Goal: Task Accomplishment & Management: Use online tool/utility

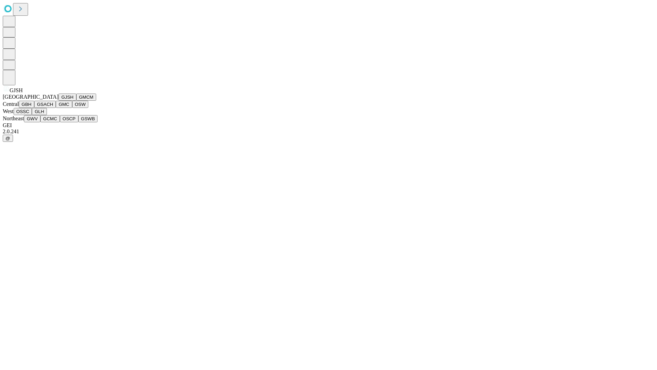
click at [59, 101] on button "GJSH" at bounding box center [68, 96] width 18 height 7
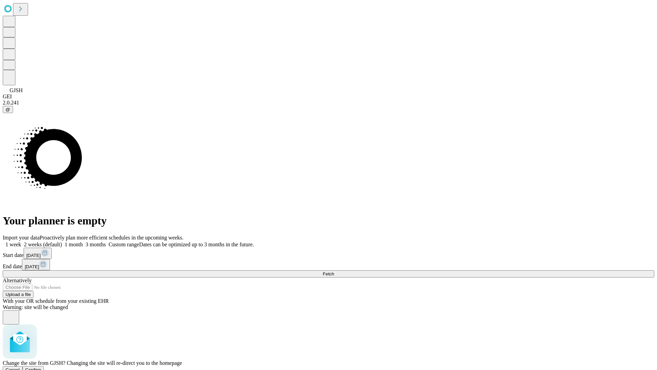
click at [41, 367] on span "Confirm" at bounding box center [33, 369] width 16 height 5
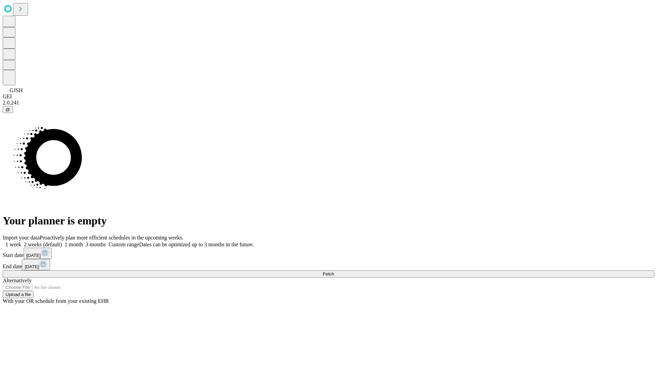
click at [83, 241] on label "1 month" at bounding box center [72, 244] width 21 height 6
click at [334, 271] on span "Fetch" at bounding box center [328, 273] width 11 height 5
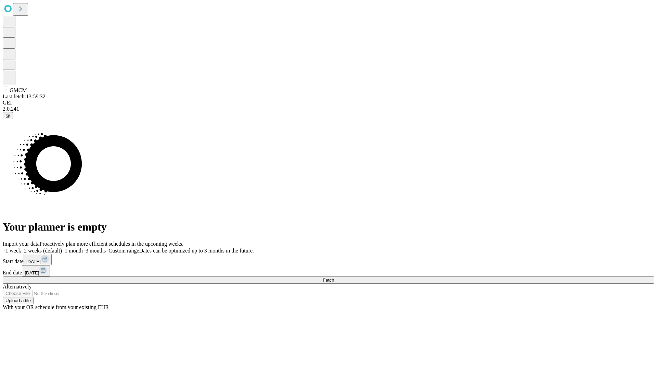
click at [83, 248] on label "1 month" at bounding box center [72, 251] width 21 height 6
click at [334, 277] on span "Fetch" at bounding box center [328, 279] width 11 height 5
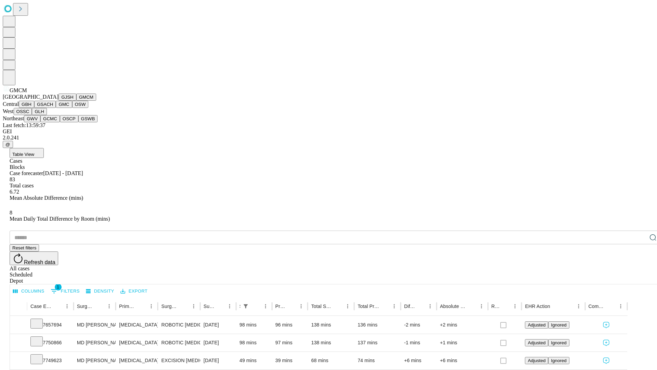
click at [34, 108] on button "GBH" at bounding box center [26, 104] width 15 height 7
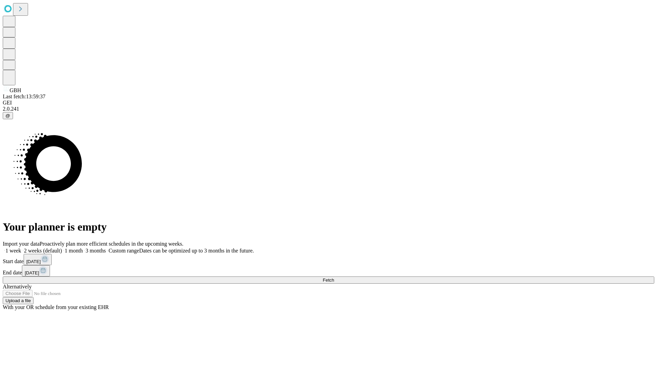
click at [83, 248] on label "1 month" at bounding box center [72, 251] width 21 height 6
click at [334, 277] on span "Fetch" at bounding box center [328, 279] width 11 height 5
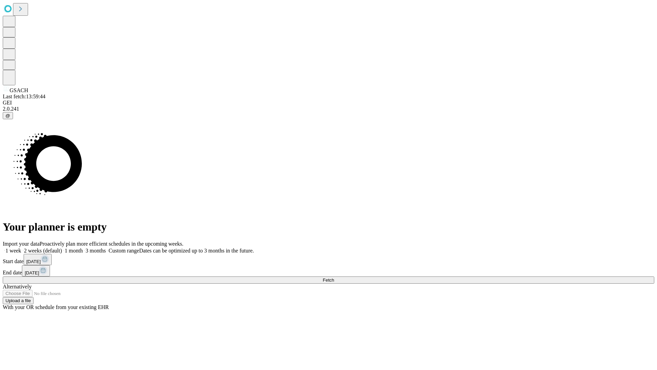
click at [83, 248] on label "1 month" at bounding box center [72, 251] width 21 height 6
click at [334, 277] on span "Fetch" at bounding box center [328, 279] width 11 height 5
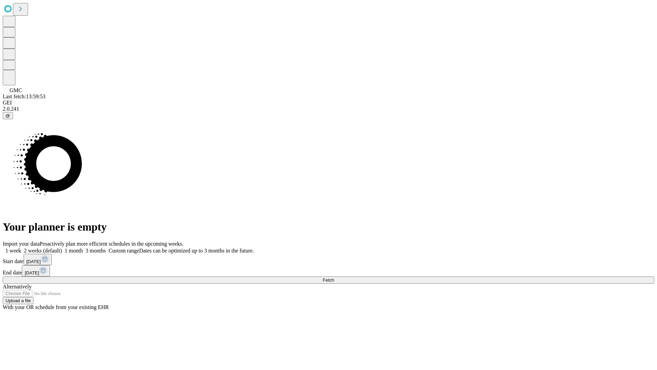
click at [83, 248] on label "1 month" at bounding box center [72, 251] width 21 height 6
click at [334, 277] on span "Fetch" at bounding box center [328, 279] width 11 height 5
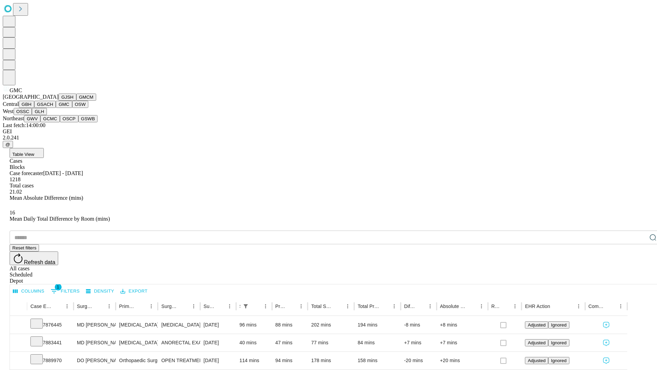
click at [72, 108] on button "OSW" at bounding box center [80, 104] width 16 height 7
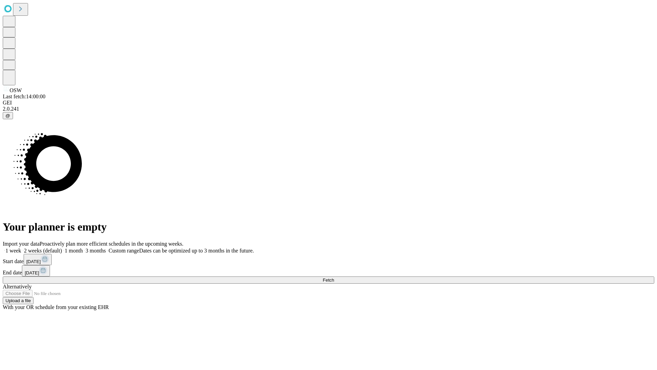
click at [83, 248] on label "1 month" at bounding box center [72, 251] width 21 height 6
click at [334, 277] on span "Fetch" at bounding box center [328, 279] width 11 height 5
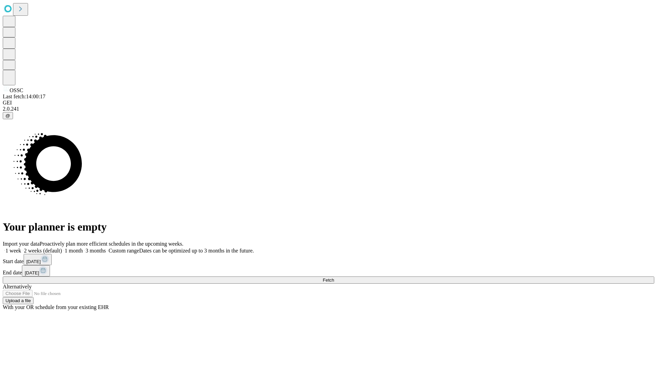
click at [83, 248] on label "1 month" at bounding box center [72, 251] width 21 height 6
click at [334, 277] on span "Fetch" at bounding box center [328, 279] width 11 height 5
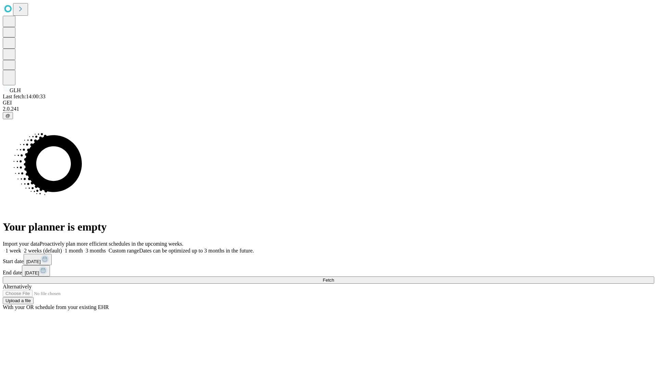
click at [83, 248] on label "1 month" at bounding box center [72, 251] width 21 height 6
click at [334, 277] on span "Fetch" at bounding box center [328, 279] width 11 height 5
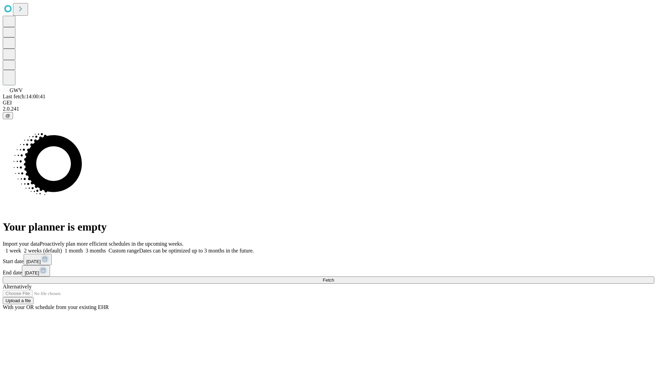
click at [83, 248] on label "1 month" at bounding box center [72, 251] width 21 height 6
click at [334, 277] on span "Fetch" at bounding box center [328, 279] width 11 height 5
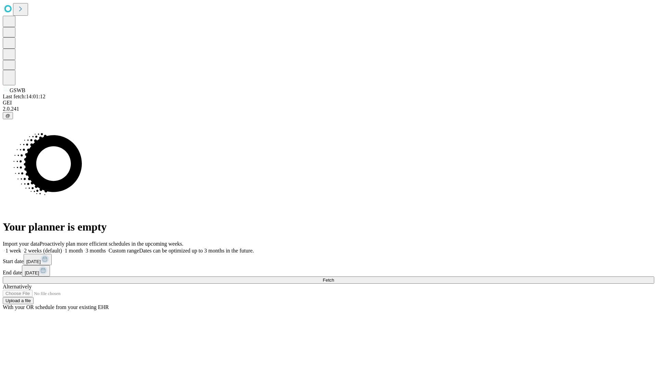
click at [83, 248] on label "1 month" at bounding box center [72, 251] width 21 height 6
click at [334, 277] on span "Fetch" at bounding box center [328, 279] width 11 height 5
